Goal: Information Seeking & Learning: Learn about a topic

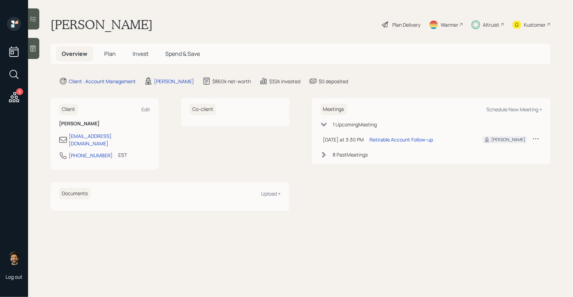
click at [149, 54] on h5 "Invest" at bounding box center [140, 53] width 27 height 15
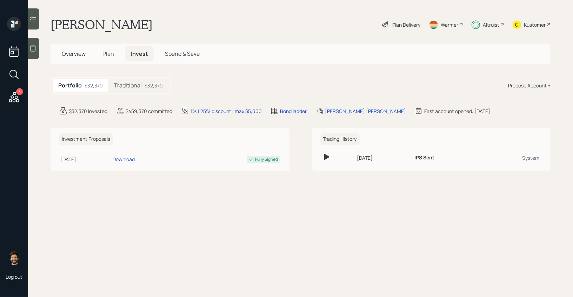
click at [147, 87] on div "$32,370" at bounding box center [154, 85] width 18 height 7
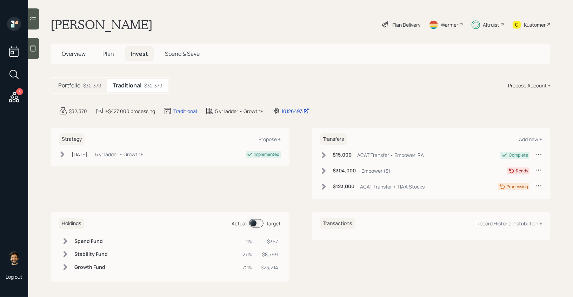
click at [89, 88] on div "$32,370" at bounding box center [92, 85] width 18 height 7
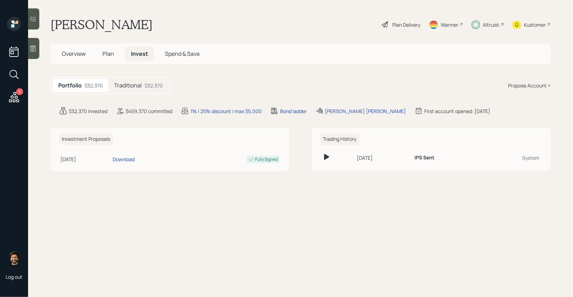
click at [137, 85] on h5 "Traditional" at bounding box center [128, 85] width 28 height 7
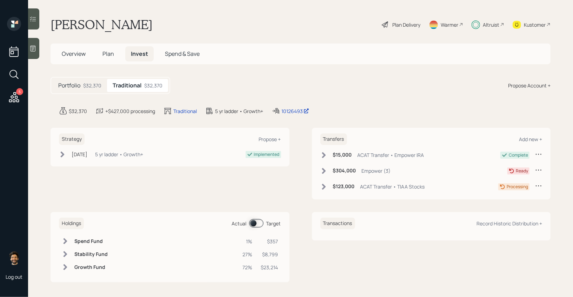
click at [111, 51] on span "Plan" at bounding box center [108, 54] width 12 height 8
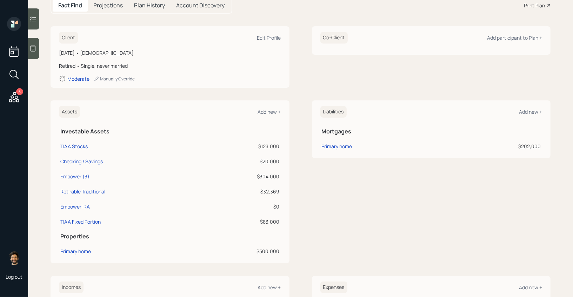
scroll to position [81, 0]
